Goal: Navigation & Orientation: Find specific page/section

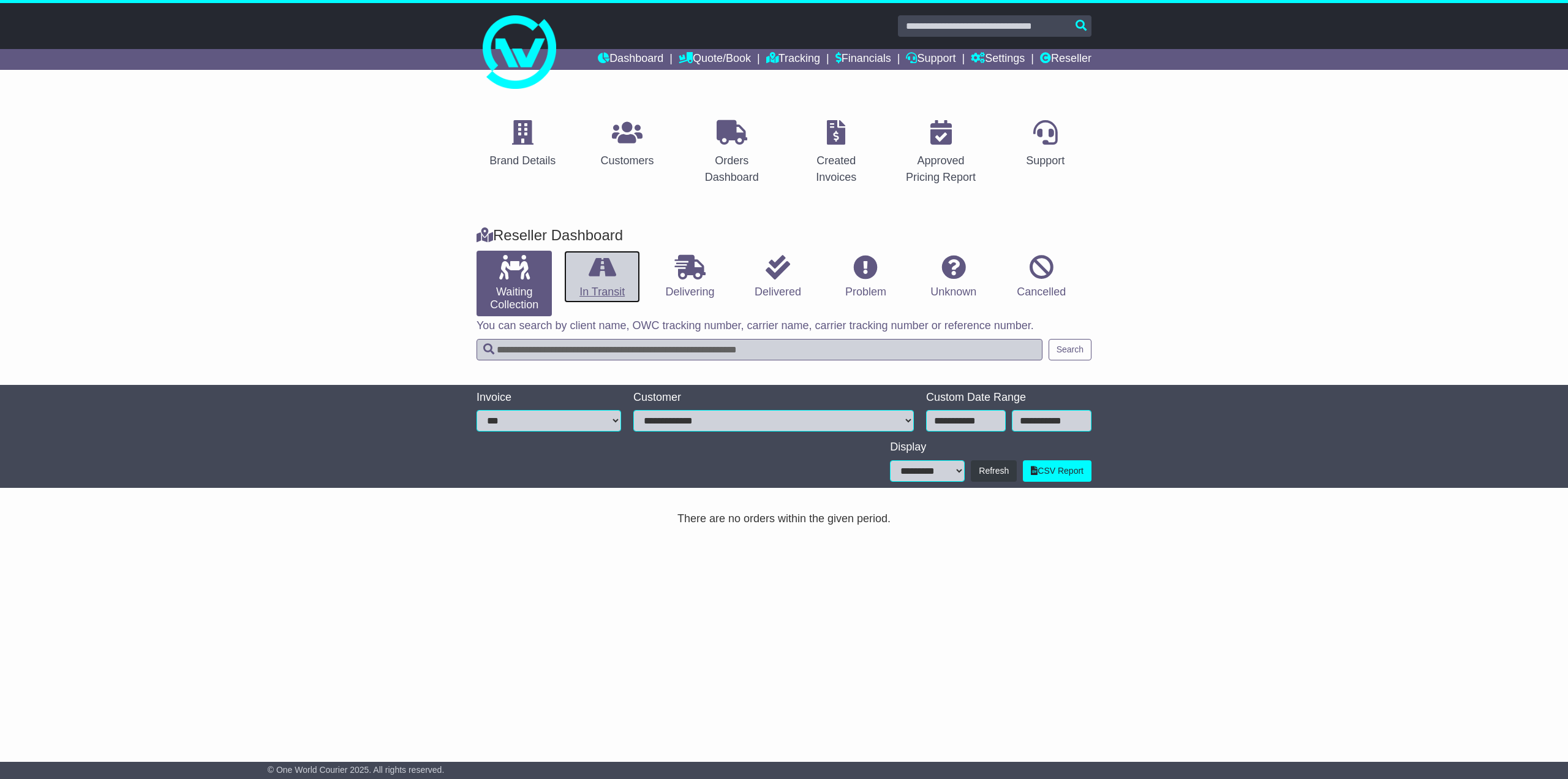
click at [603, 282] on link "In Transit" at bounding box center [602, 277] width 75 height 53
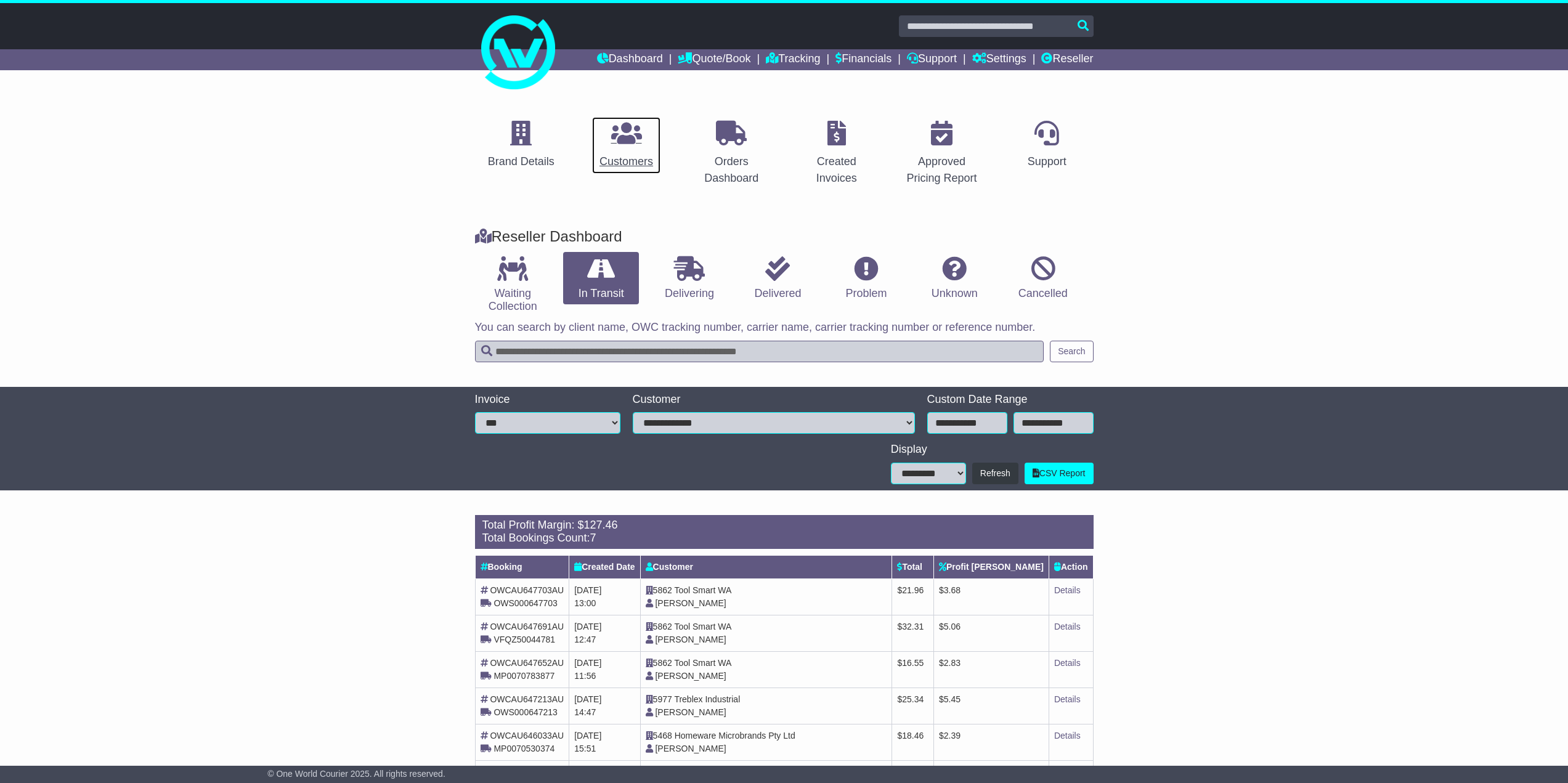
click at [617, 154] on div "Customers" at bounding box center [626, 161] width 54 height 17
